Goal: Obtain resource: Download file/media

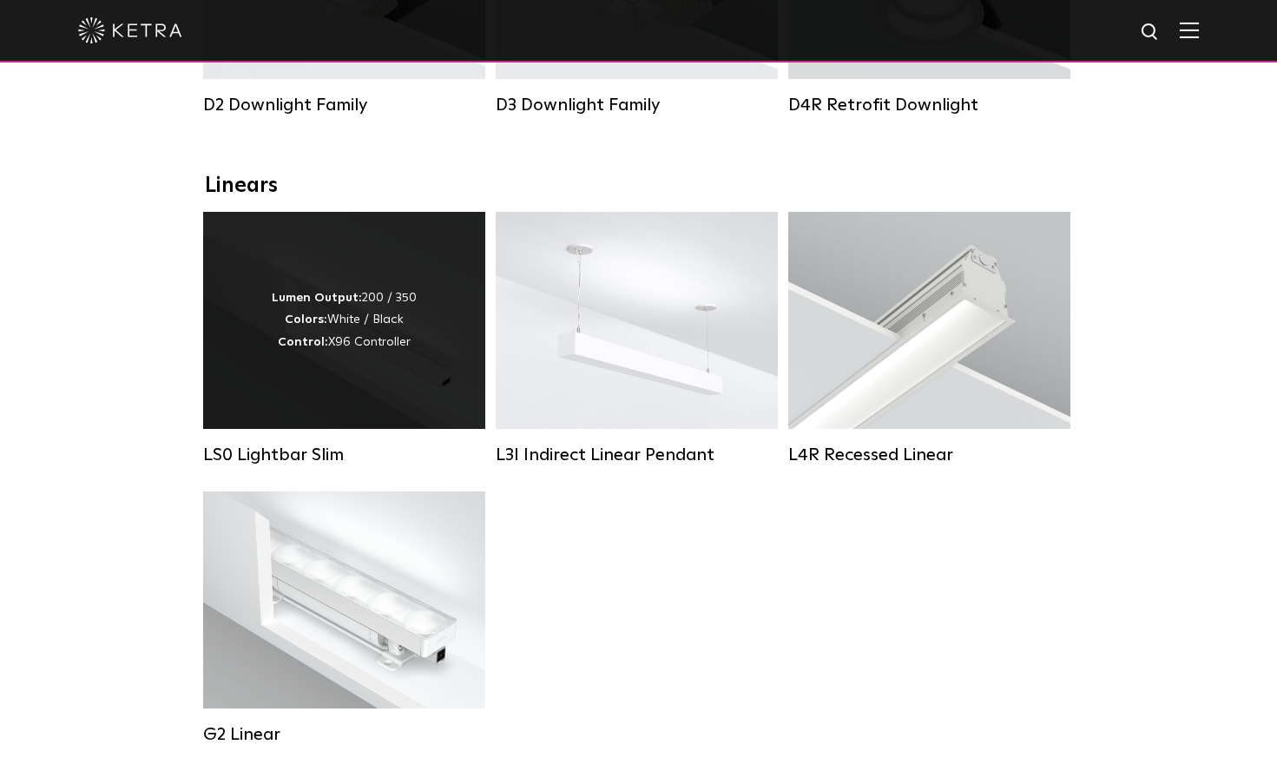
scroll to position [521, 0]
click at [359, 336] on div "Lumen Output: 200 / 350 Colors: White / Black Control: X96 Controller" at bounding box center [344, 320] width 145 height 66
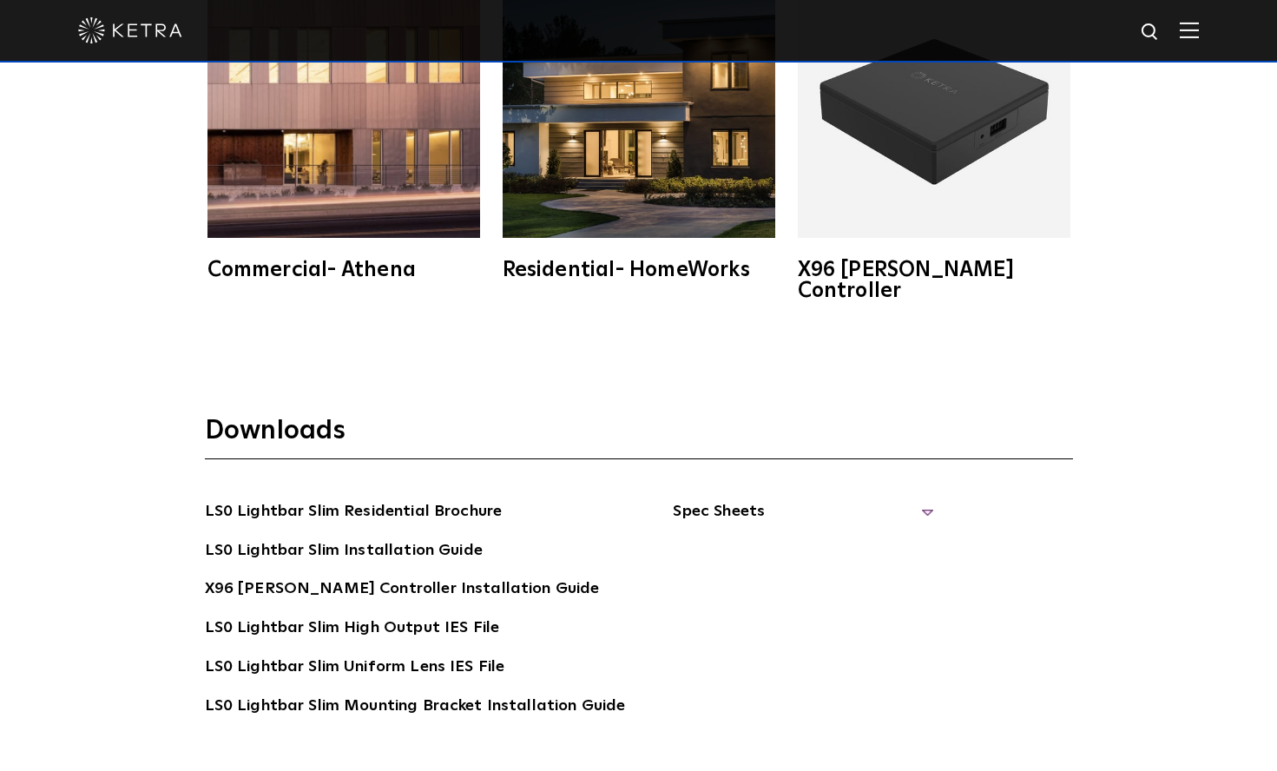
scroll to position [3386, 0]
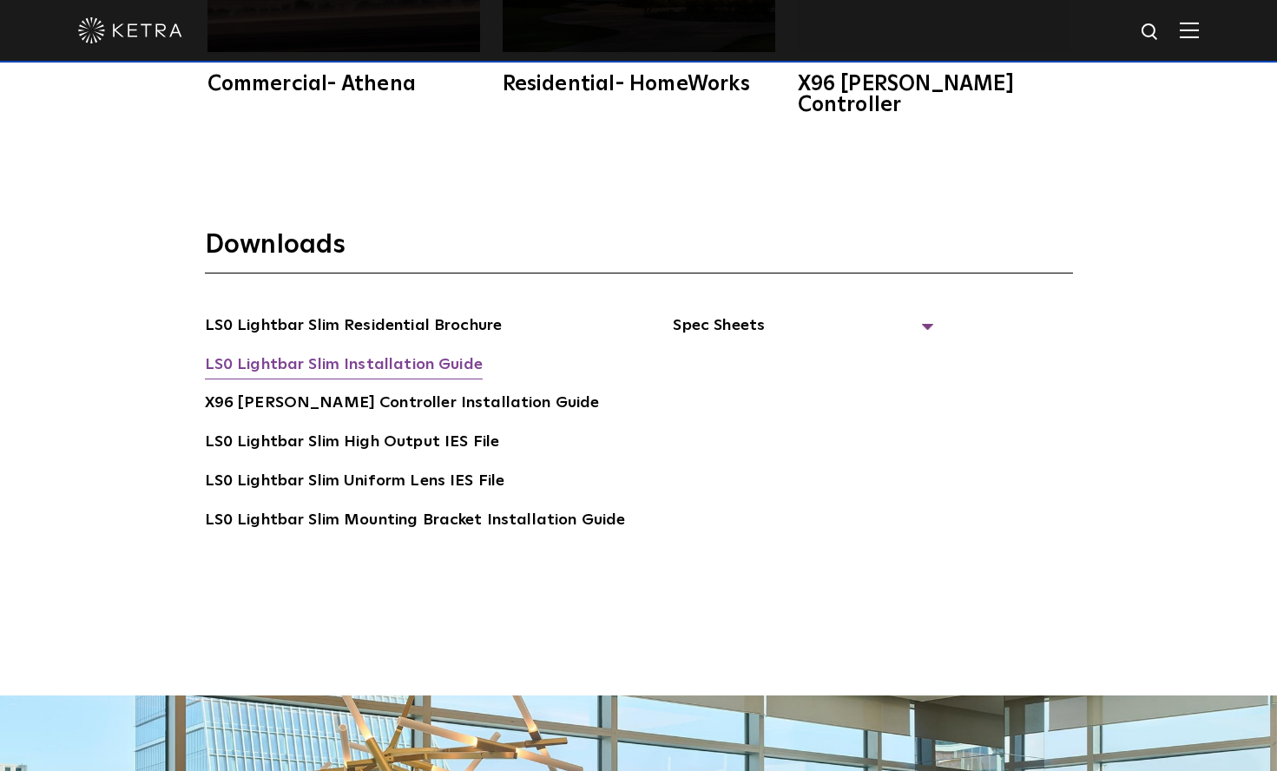
click at [336, 352] on link "LS0 Lightbar Slim Installation Guide" at bounding box center [344, 366] width 278 height 28
click at [918, 313] on span "Spec Sheets" at bounding box center [803, 332] width 260 height 38
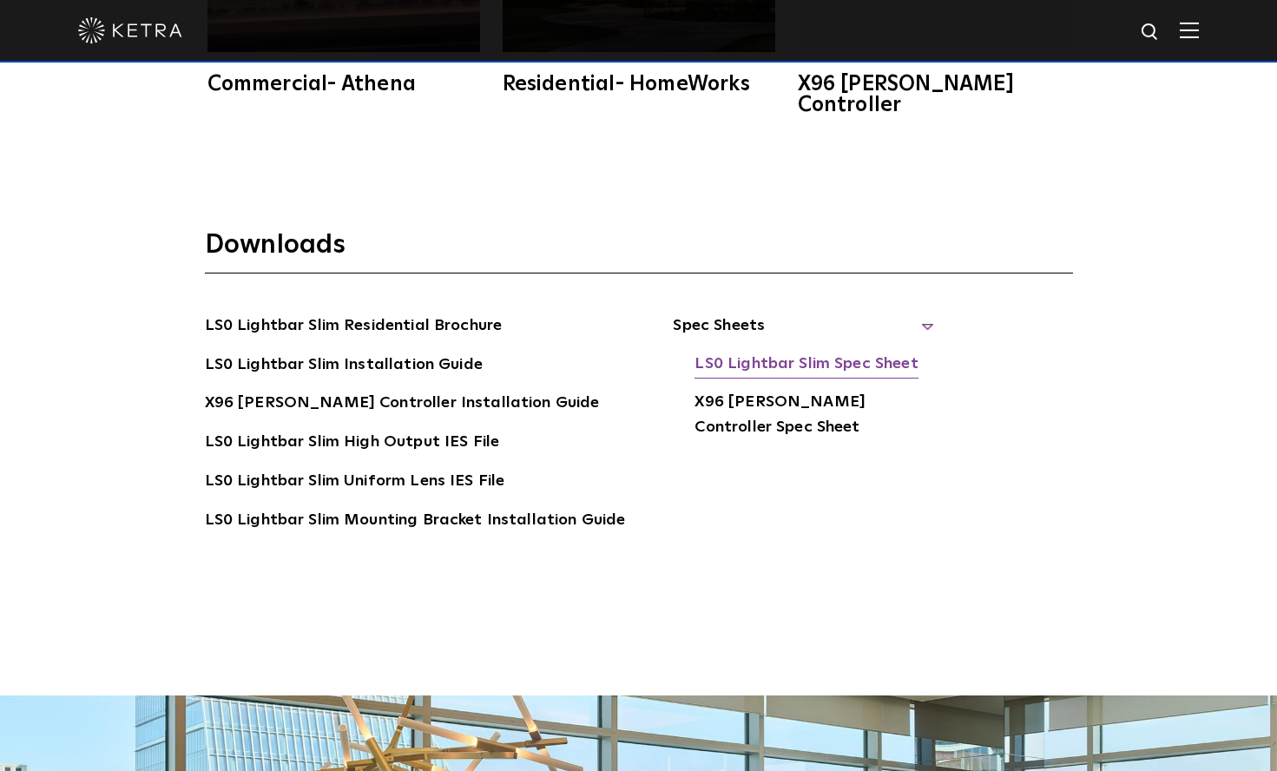
click at [819, 352] on link "LS0 Lightbar Slim Spec Sheet" at bounding box center [805, 366] width 223 height 28
